Goal: Task Accomplishment & Management: Complete application form

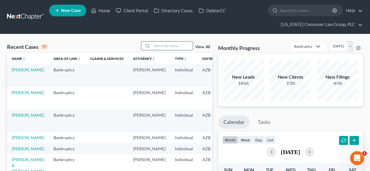
click at [170, 45] on input "search" at bounding box center [172, 46] width 41 height 8
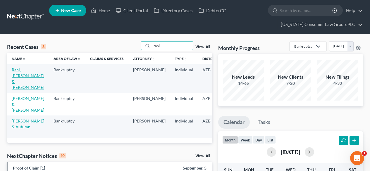
type input "rani"
click at [18, 76] on link "Rani, [PERSON_NAME] & [PERSON_NAME]" at bounding box center [28, 78] width 32 height 23
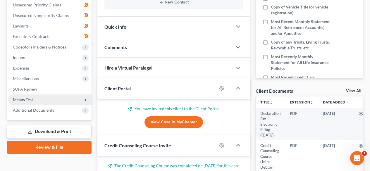
scroll to position [78, 0]
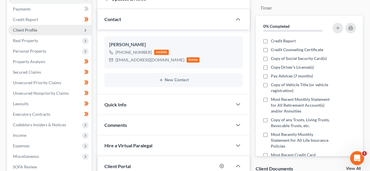
click at [50, 32] on span "Client Profile" at bounding box center [49, 30] width 83 height 11
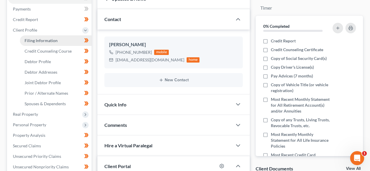
click at [49, 38] on span "Filing Information" at bounding box center [41, 40] width 33 height 5
select select "1"
select select "0"
select select "3"
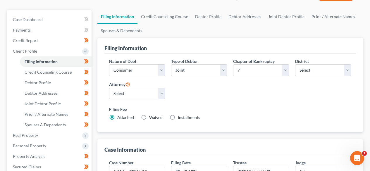
scroll to position [78, 0]
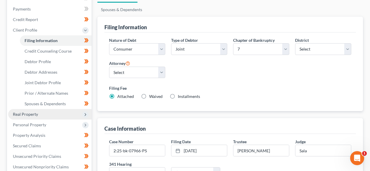
click at [22, 115] on span "Real Property" at bounding box center [25, 114] width 25 height 5
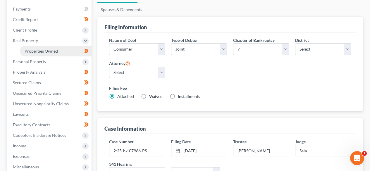
click at [46, 47] on link "Properties Owned" at bounding box center [56, 51] width 72 height 11
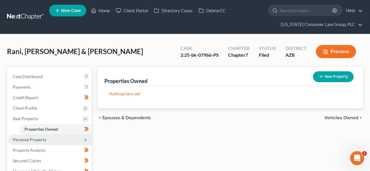
click at [43, 142] on span "Personal Property" at bounding box center [49, 139] width 83 height 11
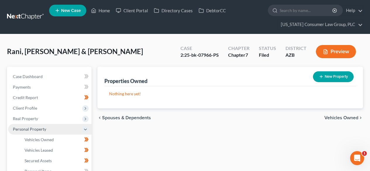
scroll to position [78, 0]
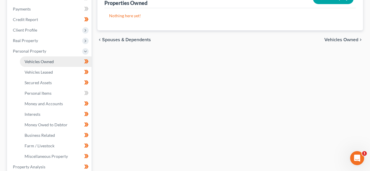
click at [45, 63] on span "Vehicles Owned" at bounding box center [39, 61] width 29 height 5
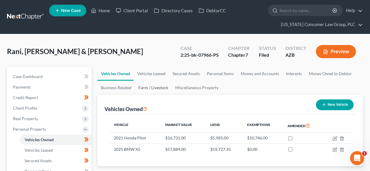
scroll to position [78, 0]
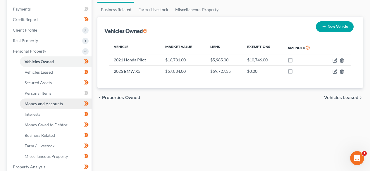
click at [45, 101] on span "Money and Accounts" at bounding box center [44, 103] width 38 height 5
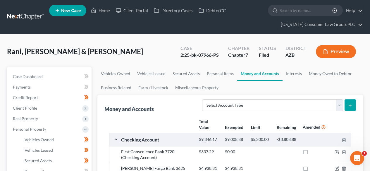
click at [31, 14] on link at bounding box center [25, 17] width 37 height 11
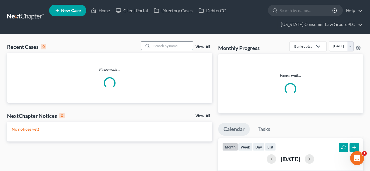
click at [170, 47] on input "search" at bounding box center [172, 46] width 41 height 8
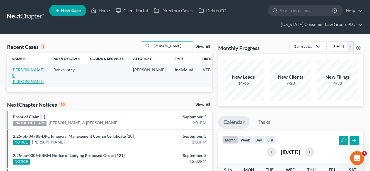
type input "[PERSON_NAME]"
click at [18, 74] on link "[PERSON_NAME] & [PERSON_NAME]" at bounding box center [28, 75] width 32 height 17
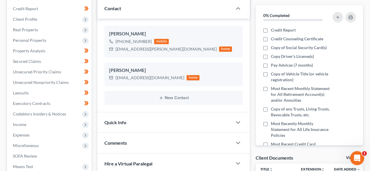
scroll to position [78, 0]
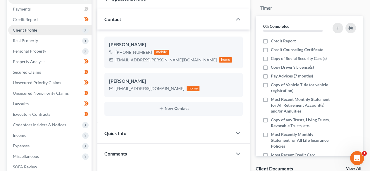
click at [48, 26] on span "Client Profile" at bounding box center [49, 30] width 83 height 11
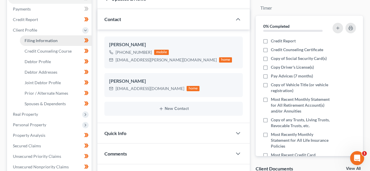
click at [33, 44] on link "Filing Information" at bounding box center [56, 40] width 72 height 11
select select "1"
select select "0"
select select "3"
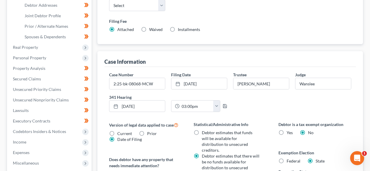
scroll to position [156, 0]
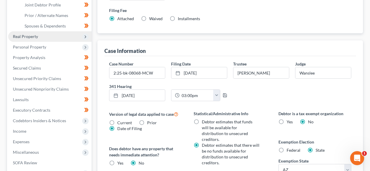
click at [51, 39] on span "Real Property" at bounding box center [49, 36] width 83 height 11
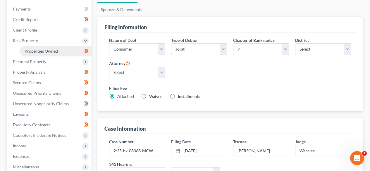
click at [40, 51] on span "Properties Owned" at bounding box center [41, 51] width 33 height 5
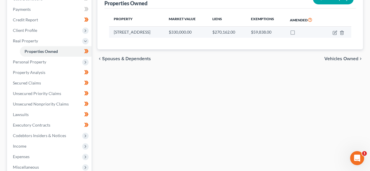
scroll to position [78, 0]
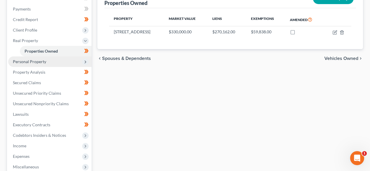
click at [39, 62] on span "Personal Property" at bounding box center [29, 61] width 33 height 5
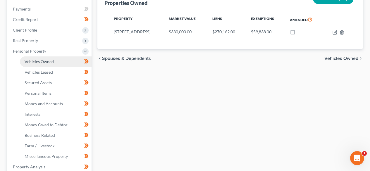
click at [39, 61] on span "Vehicles Owned" at bounding box center [39, 61] width 29 height 5
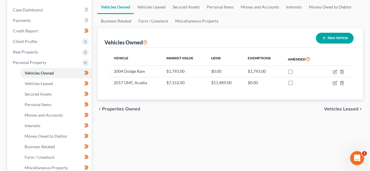
scroll to position [78, 0]
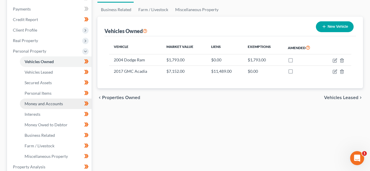
click at [50, 104] on span "Money and Accounts" at bounding box center [44, 103] width 38 height 5
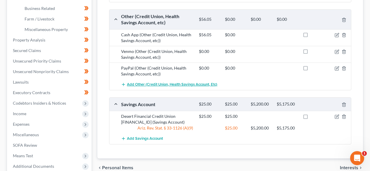
scroll to position [188, 0]
